Goal: Task Accomplishment & Management: Complete application form

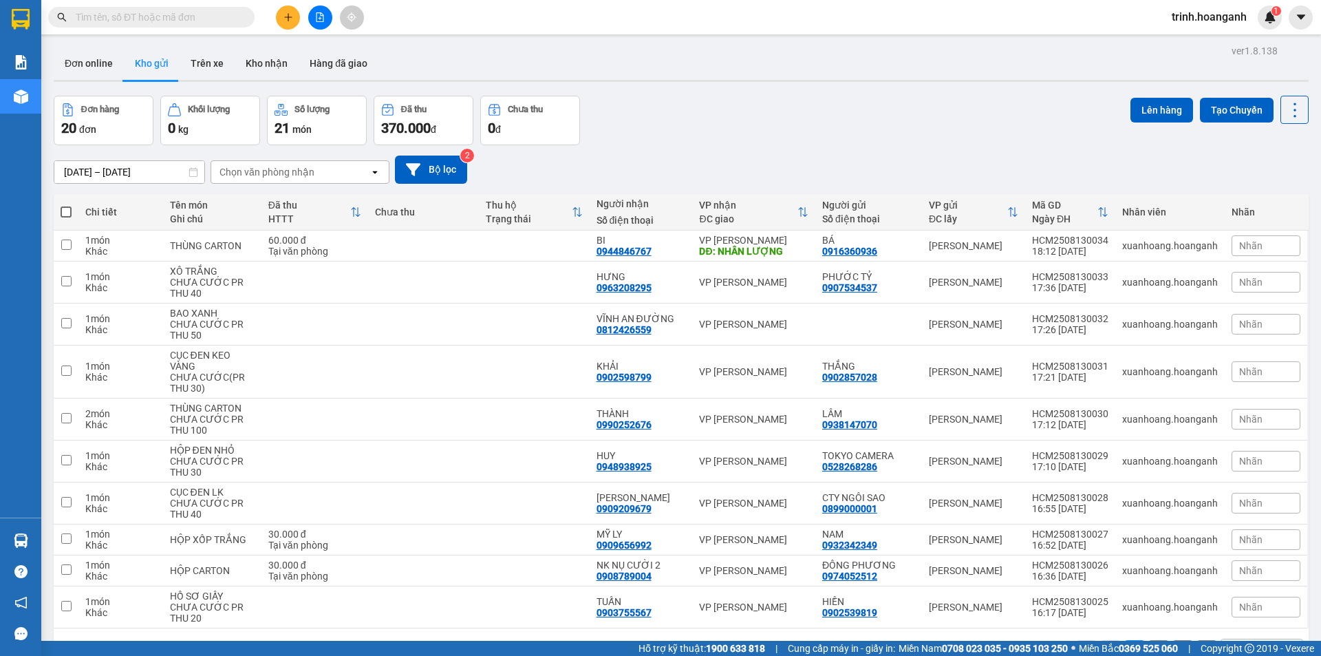
click at [244, 18] on span at bounding box center [245, 17] width 8 height 15
click at [238, 16] on span at bounding box center [151, 17] width 206 height 21
click at [170, 33] on div "Kết quả tìm kiếm ( 0 ) Bộ lọc No Data trinh.hoanganh 1" at bounding box center [660, 17] width 1321 height 34
click at [173, 20] on input "text" at bounding box center [157, 17] width 162 height 15
click at [215, 21] on input "text" at bounding box center [157, 17] width 162 height 15
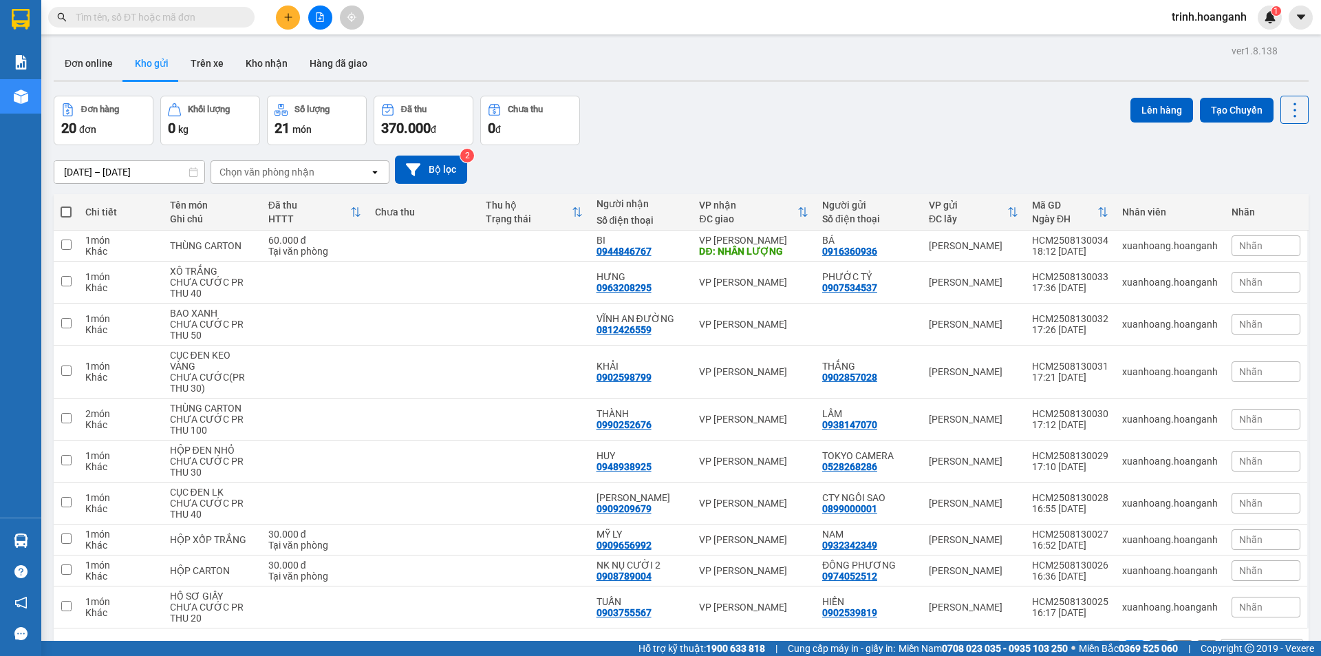
click at [206, 20] on input "text" at bounding box center [157, 17] width 162 height 15
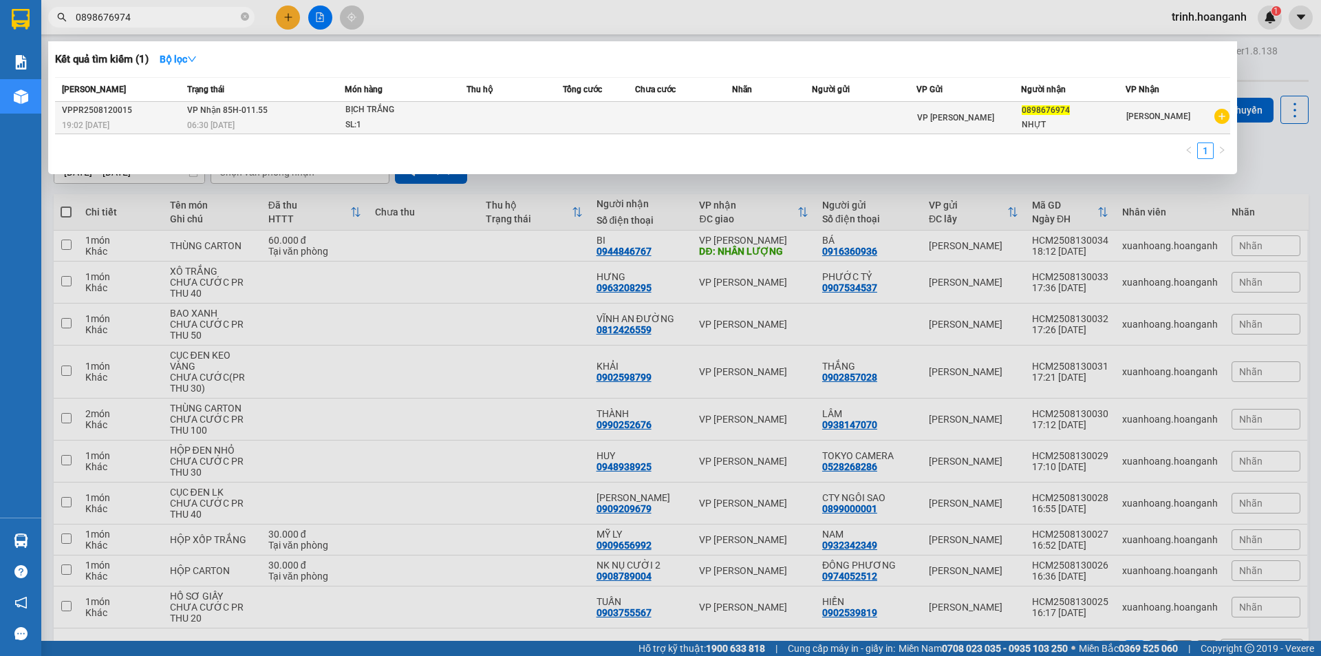
type input "0898676974"
click at [486, 122] on td at bounding box center [514, 118] width 96 height 32
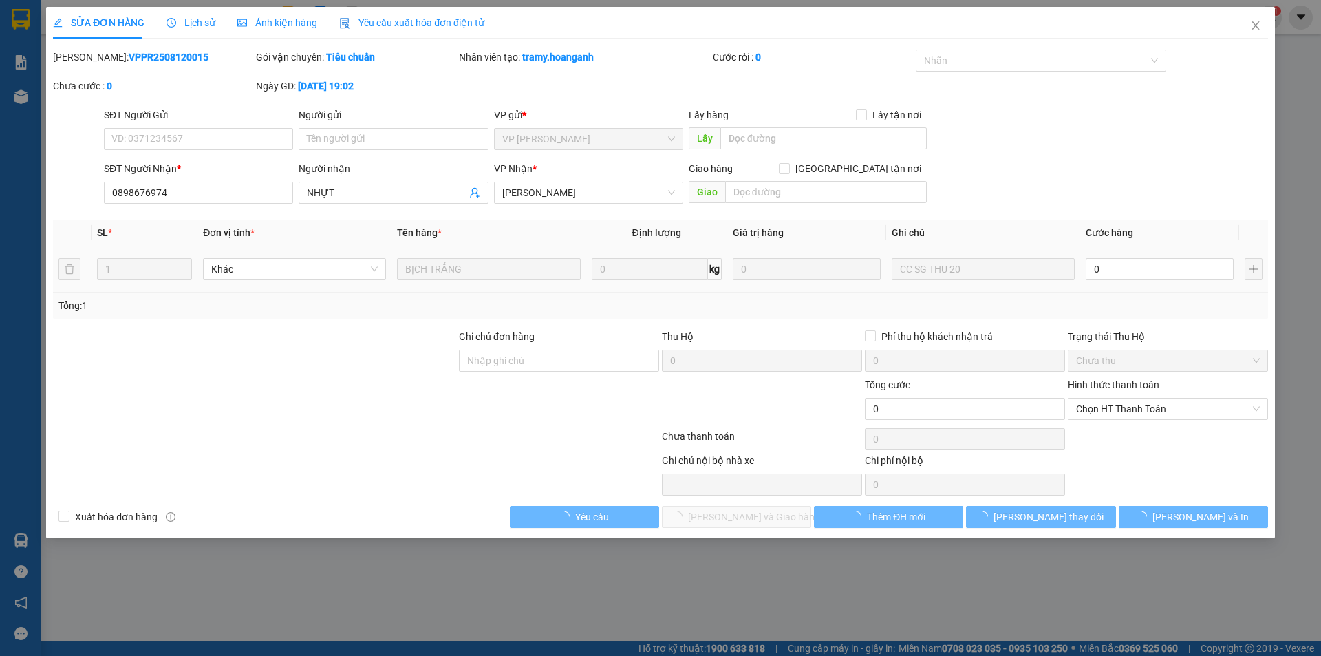
type input "0898676974"
type input "NHỰT"
click at [1137, 261] on input "0" at bounding box center [1160, 269] width 148 height 22
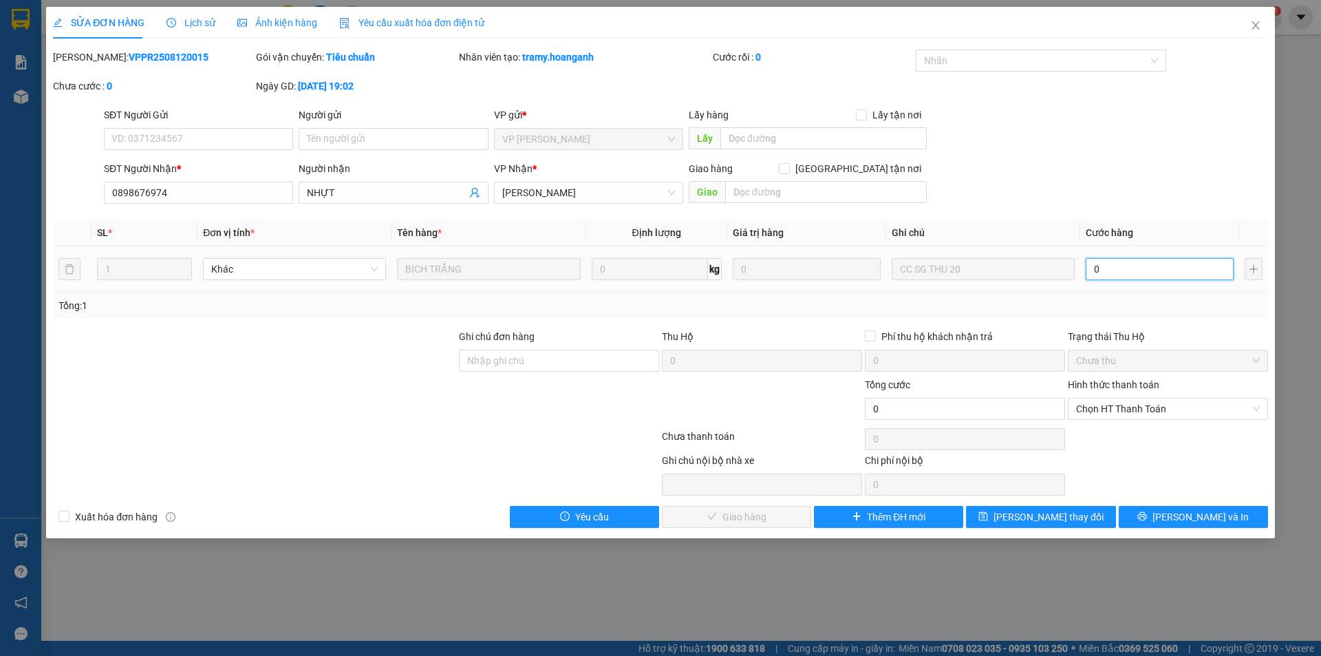
type input "2"
type input "20"
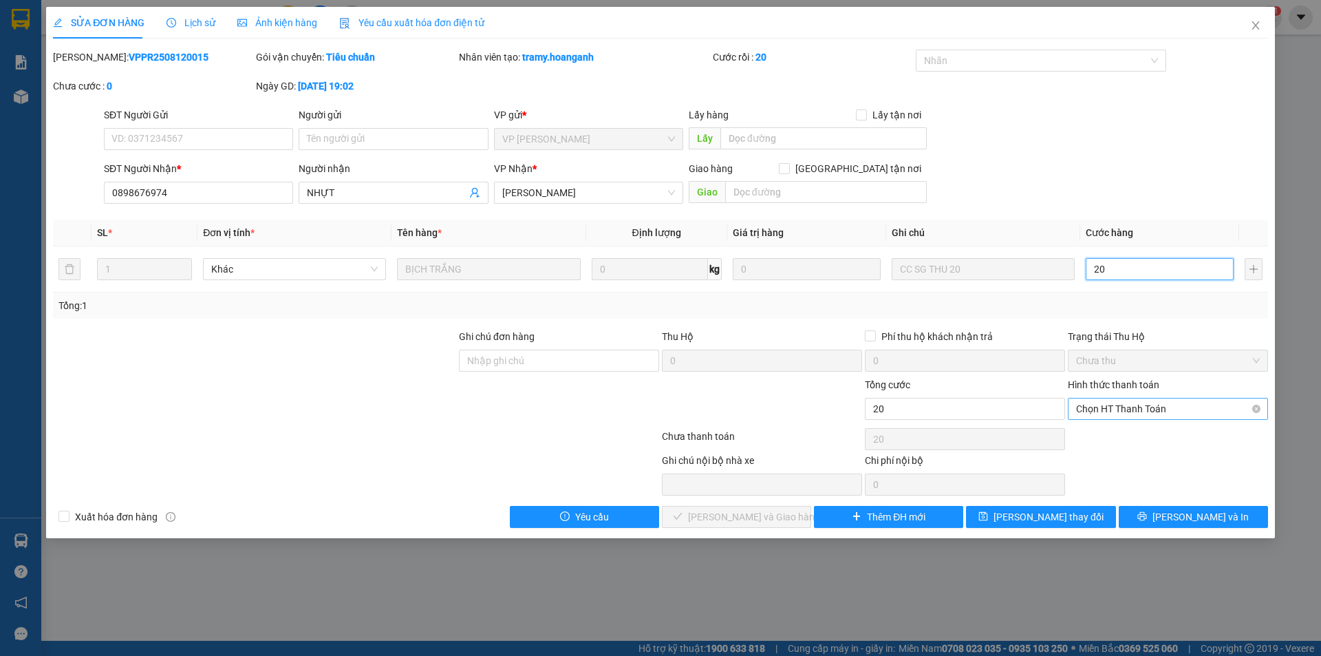
click at [1137, 400] on span "Chọn HT Thanh Toán" at bounding box center [1168, 408] width 184 height 21
type input "20"
type input "20.000"
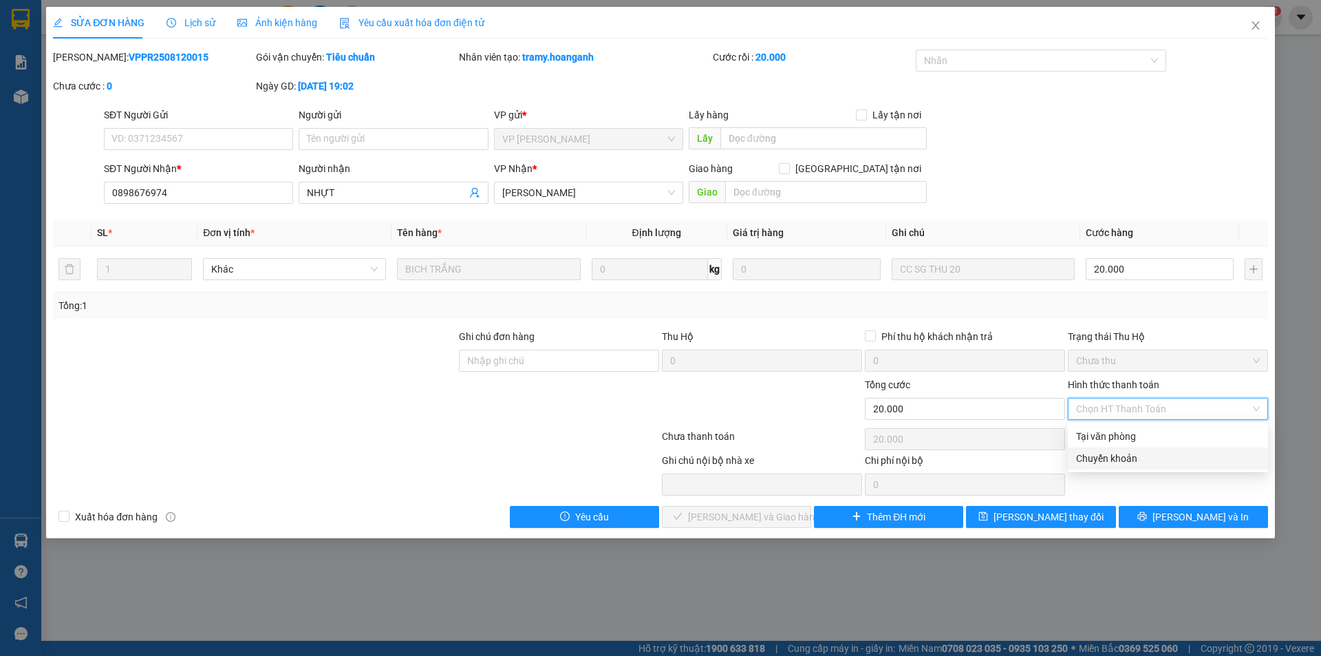
click at [1126, 458] on div "Chuyển khoản" at bounding box center [1168, 458] width 184 height 15
type input "0"
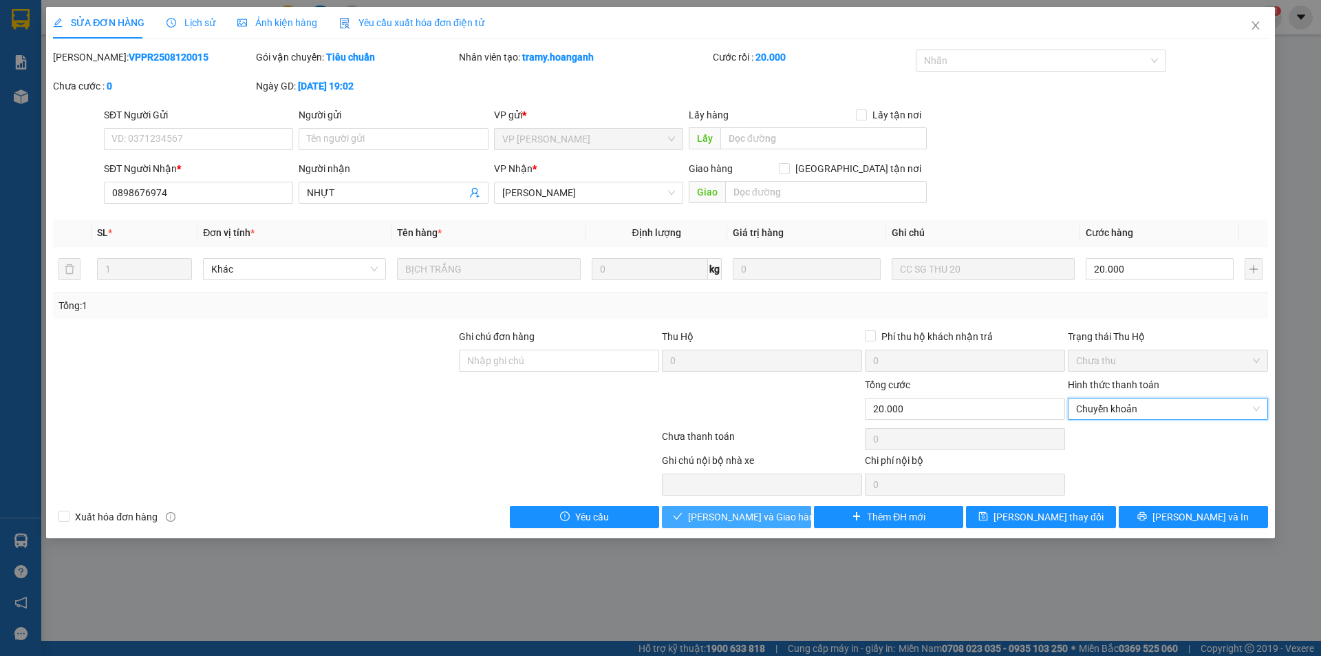
click at [729, 514] on span "[PERSON_NAME] và Giao hàng" at bounding box center [754, 516] width 132 height 15
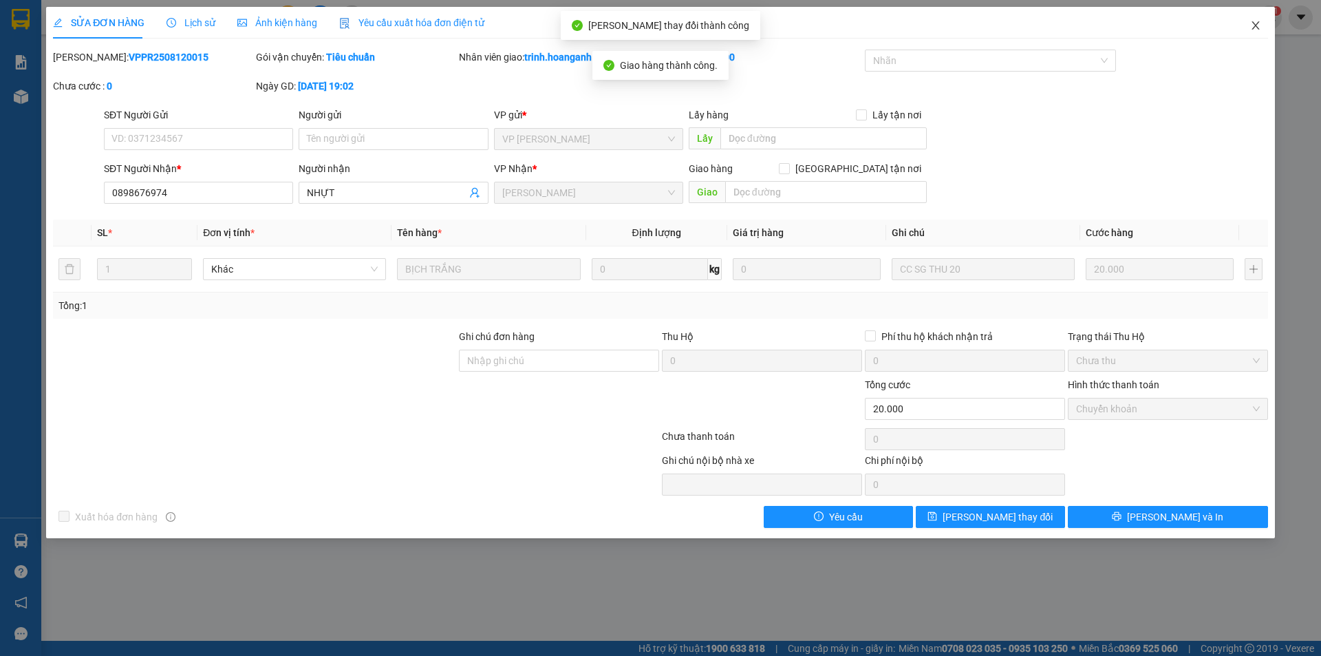
click at [1261, 19] on span "Close" at bounding box center [1255, 26] width 39 height 39
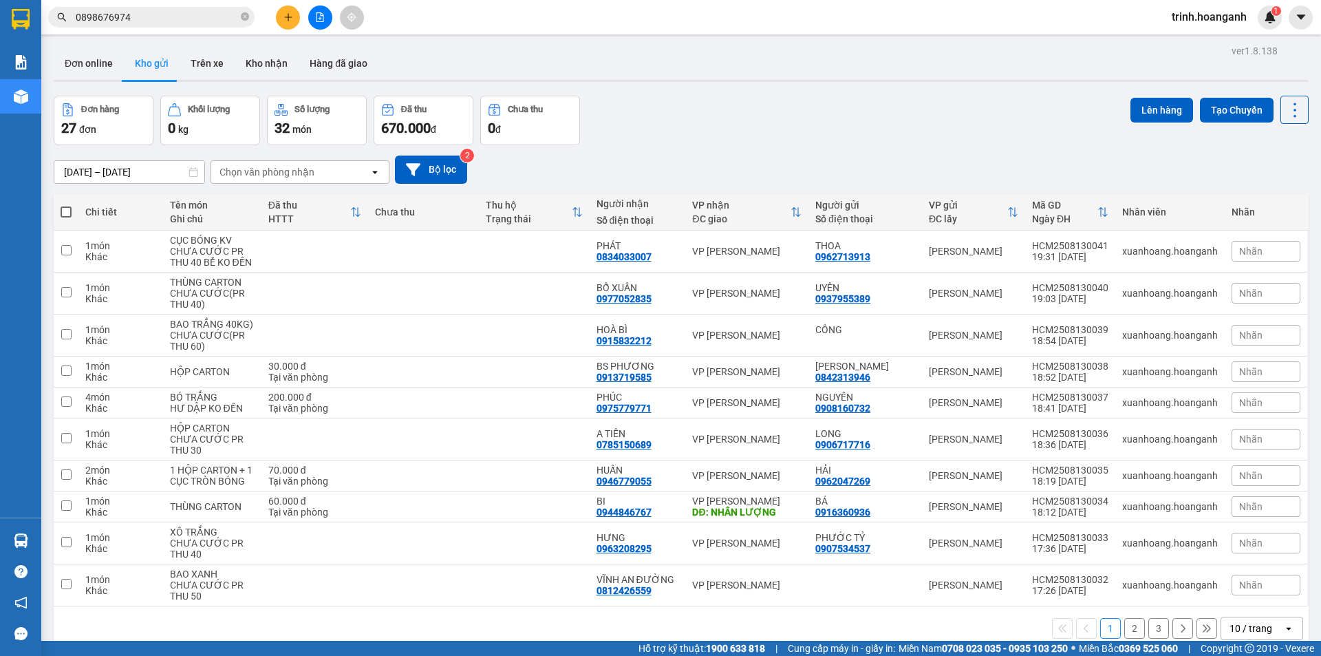
click at [173, 10] on input "0898676974" at bounding box center [157, 17] width 162 height 15
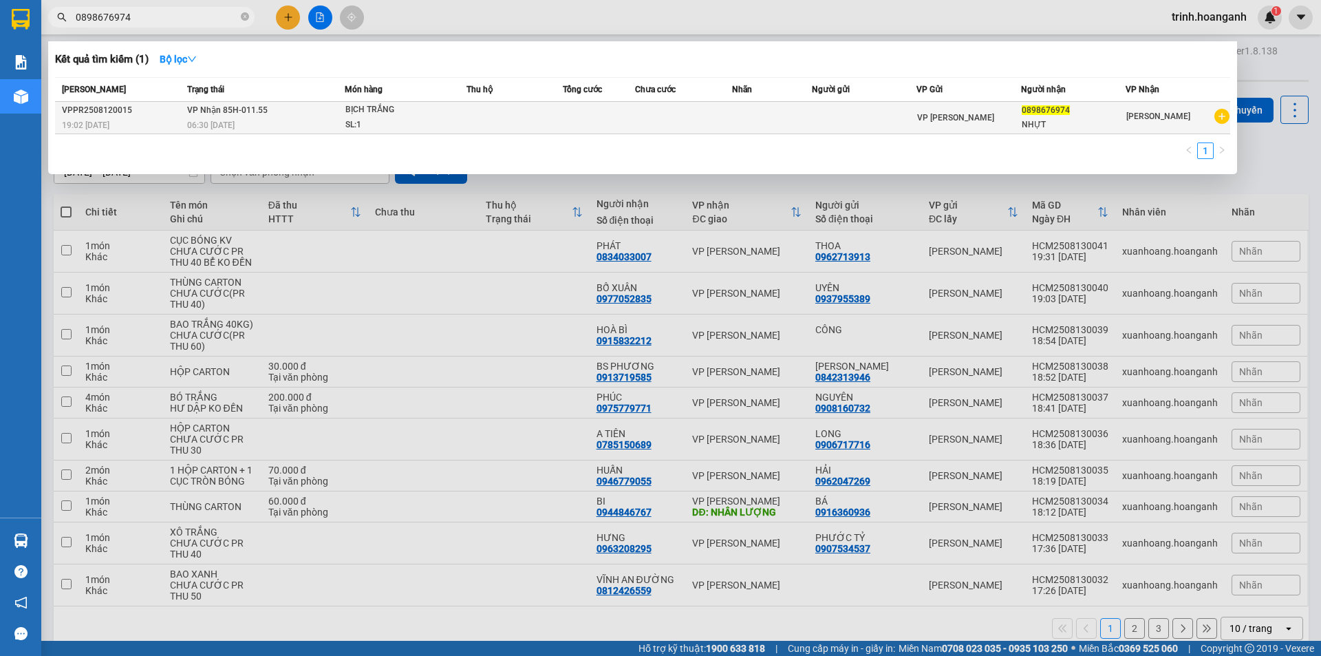
click at [869, 103] on td at bounding box center [864, 118] width 105 height 32
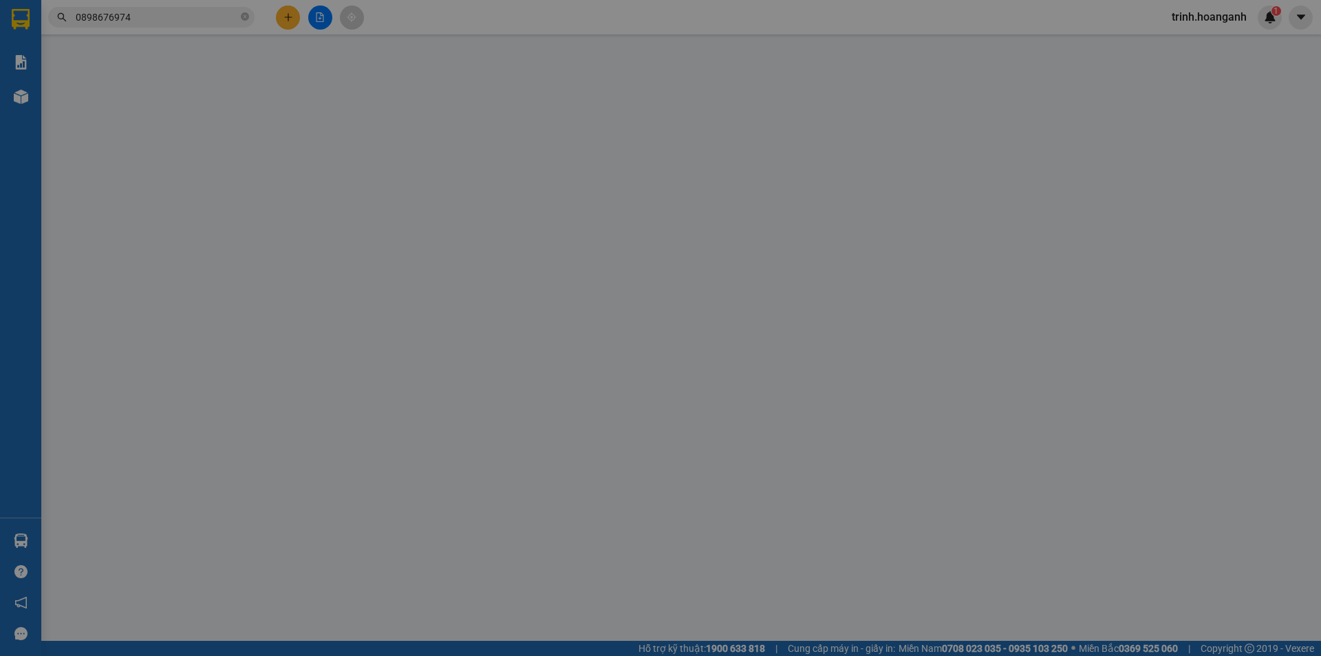
type input "0898676974"
type input "NHỰT"
type input "20.000"
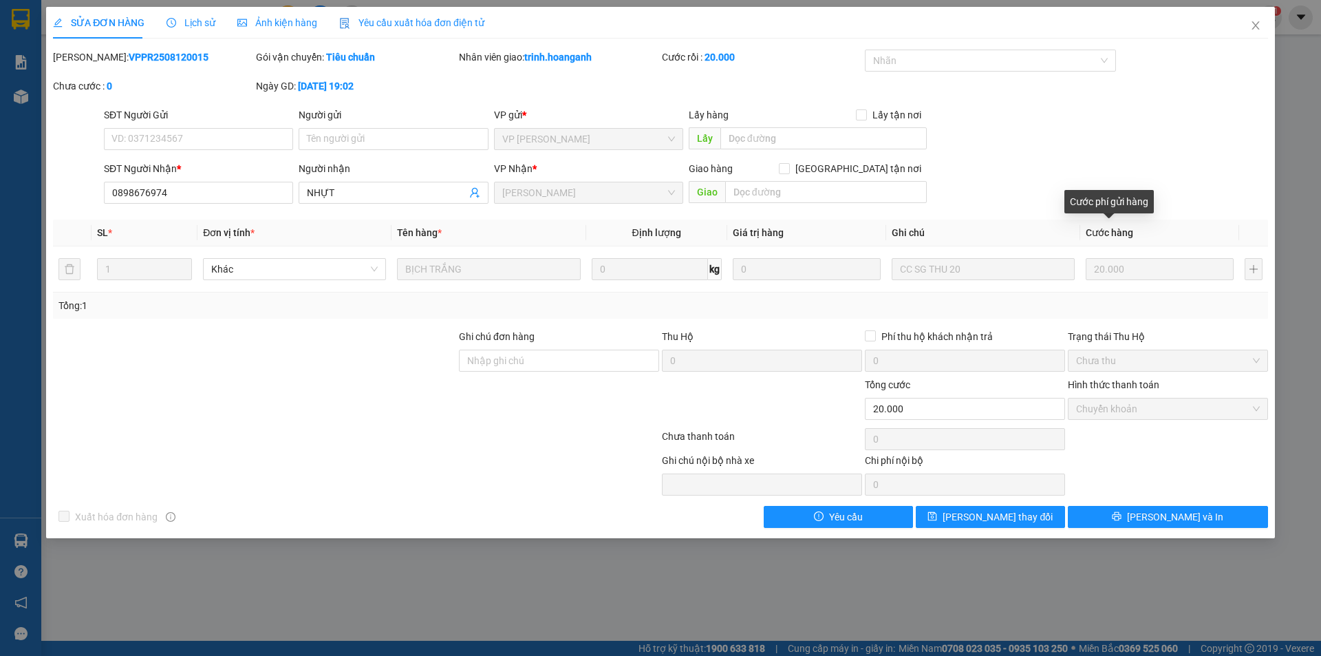
click at [1156, 193] on div "SĐT Người Nhận * 0898676974 Người nhận NHỰT VP Nhận * [PERSON_NAME] hàng Giao t…" at bounding box center [686, 185] width 1170 height 48
click at [1238, 68] on div "[PERSON_NAME]: VPPR2508120015 Gói vận chuyển: Tiêu chuẩn Nhân viên giao: trinh.…" at bounding box center [661, 79] width 1218 height 58
click at [1216, 107] on div "SĐT Người Gửi VD: 0371234567 Người gửi Tên người gửi VP gửi * VP [PERSON_NAME] …" at bounding box center [686, 131] width 1170 height 48
click at [1249, 14] on span "Close" at bounding box center [1255, 26] width 39 height 39
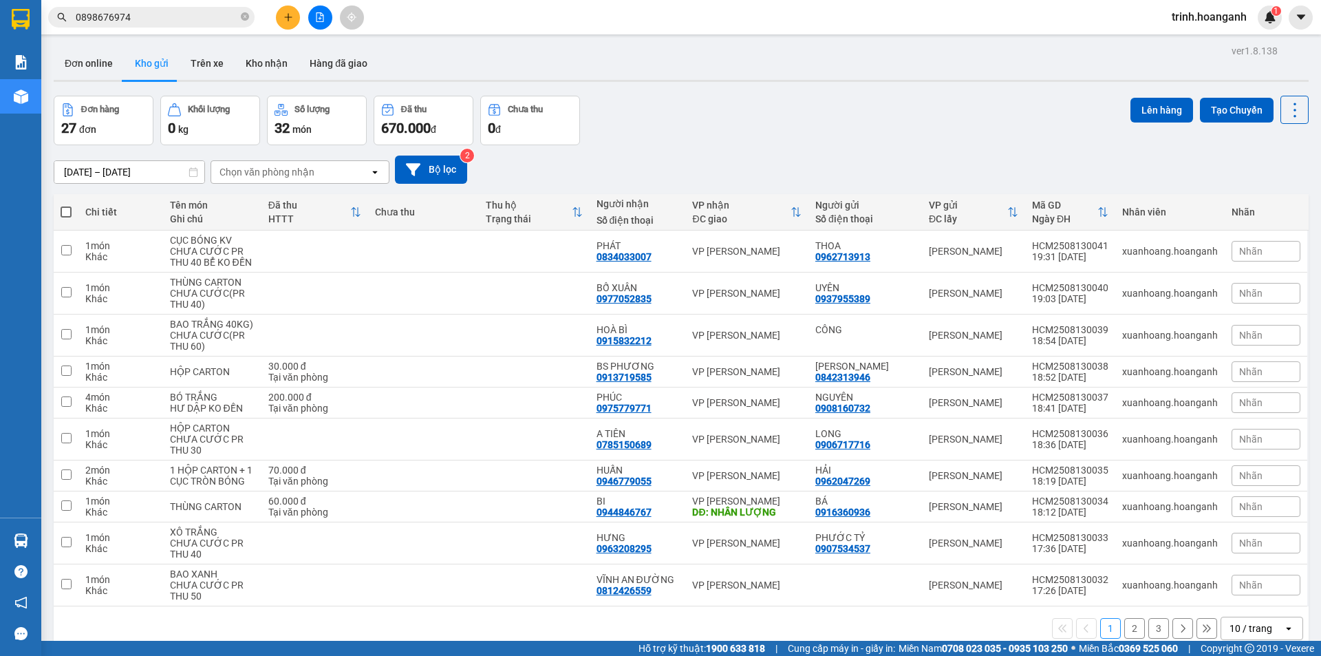
click at [1001, 119] on div "Đơn hàng 27 đơn Khối lượng 0 kg Số lượng 32 món Đã thu 670.000 đ Chưa thu 0 đ L…" at bounding box center [681, 121] width 1255 height 50
click at [1010, 118] on div "Đơn hàng 27 đơn Khối lượng 0 kg Số lượng 32 món Đã thu 670.000 đ Chưa thu 0 đ L…" at bounding box center [681, 121] width 1255 height 50
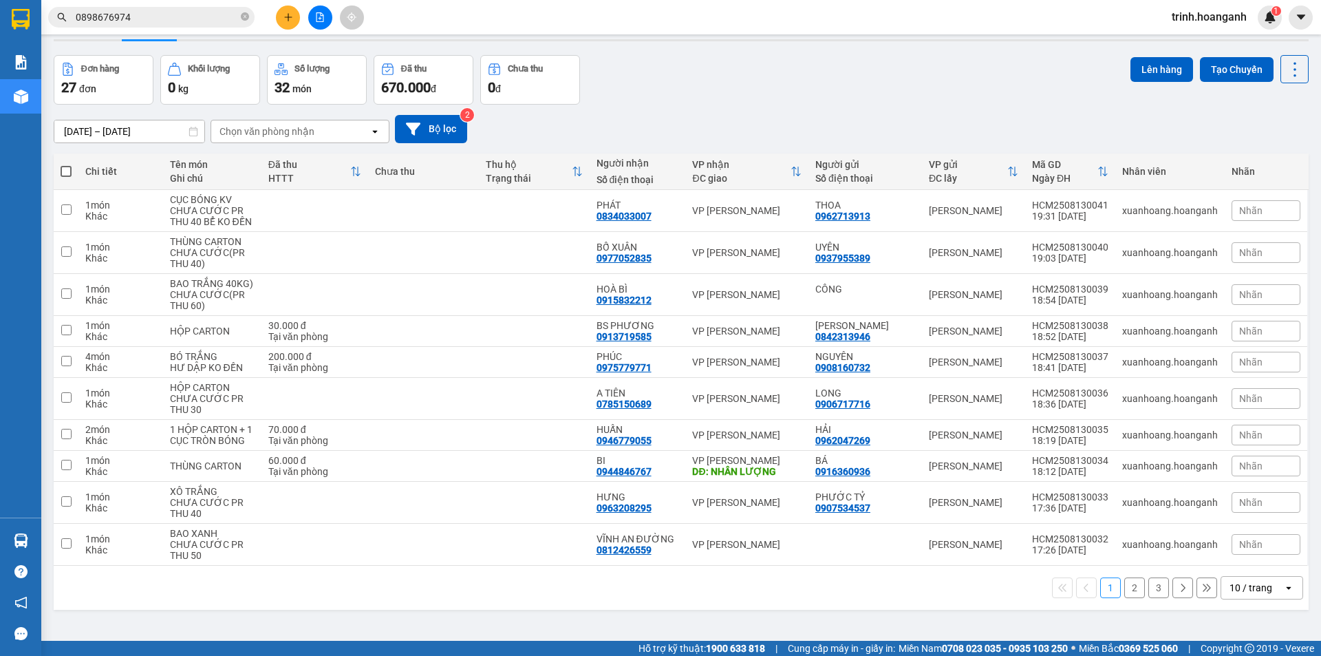
scroll to position [63, 0]
